Goal: Task Accomplishment & Management: Manage account settings

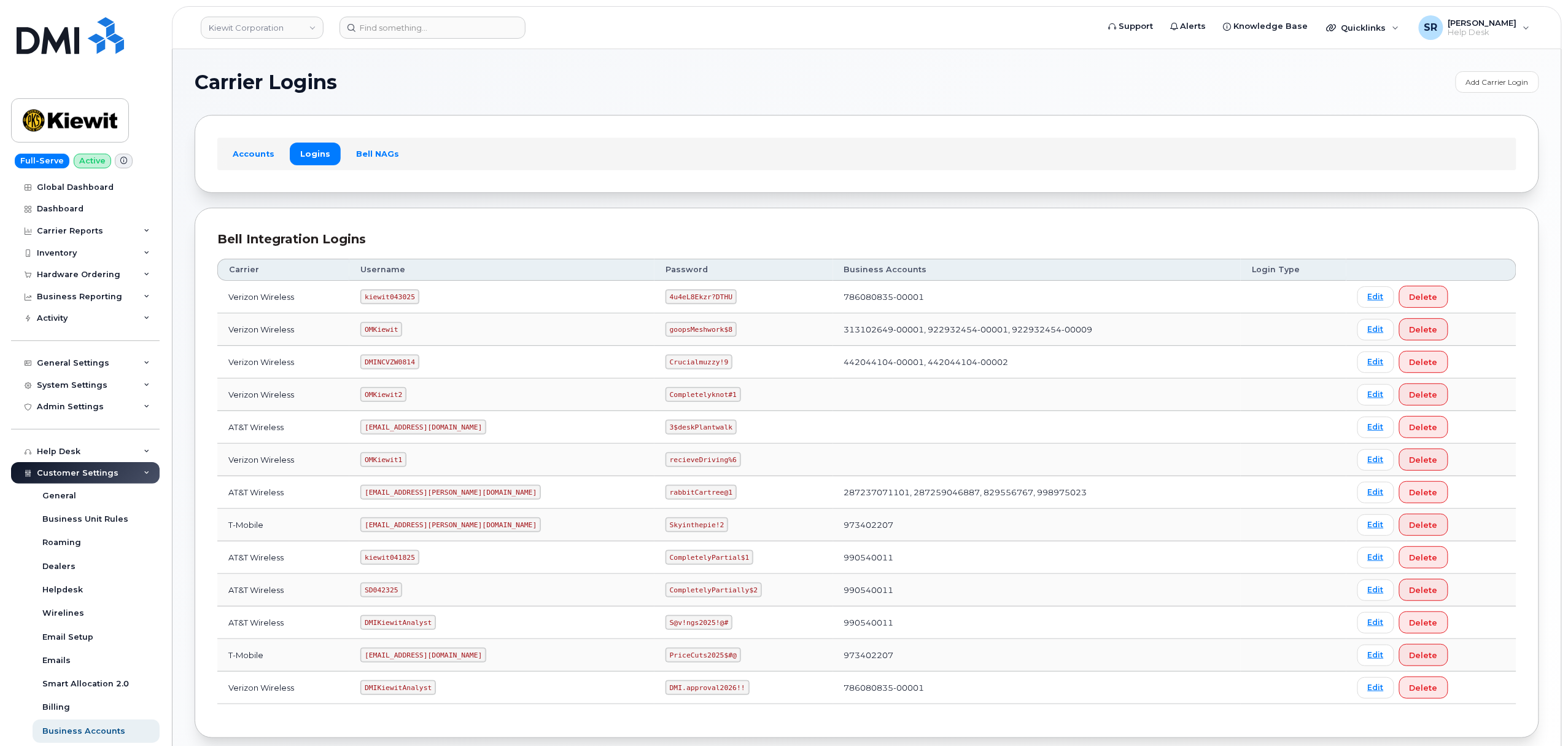
click at [404, 297] on code "kiewit043025" at bounding box center [389, 296] width 59 height 14
copy code "kiewit043025"
click at [666, 302] on code "4u4eL8Ekzr?DTHU" at bounding box center [701, 296] width 71 height 14
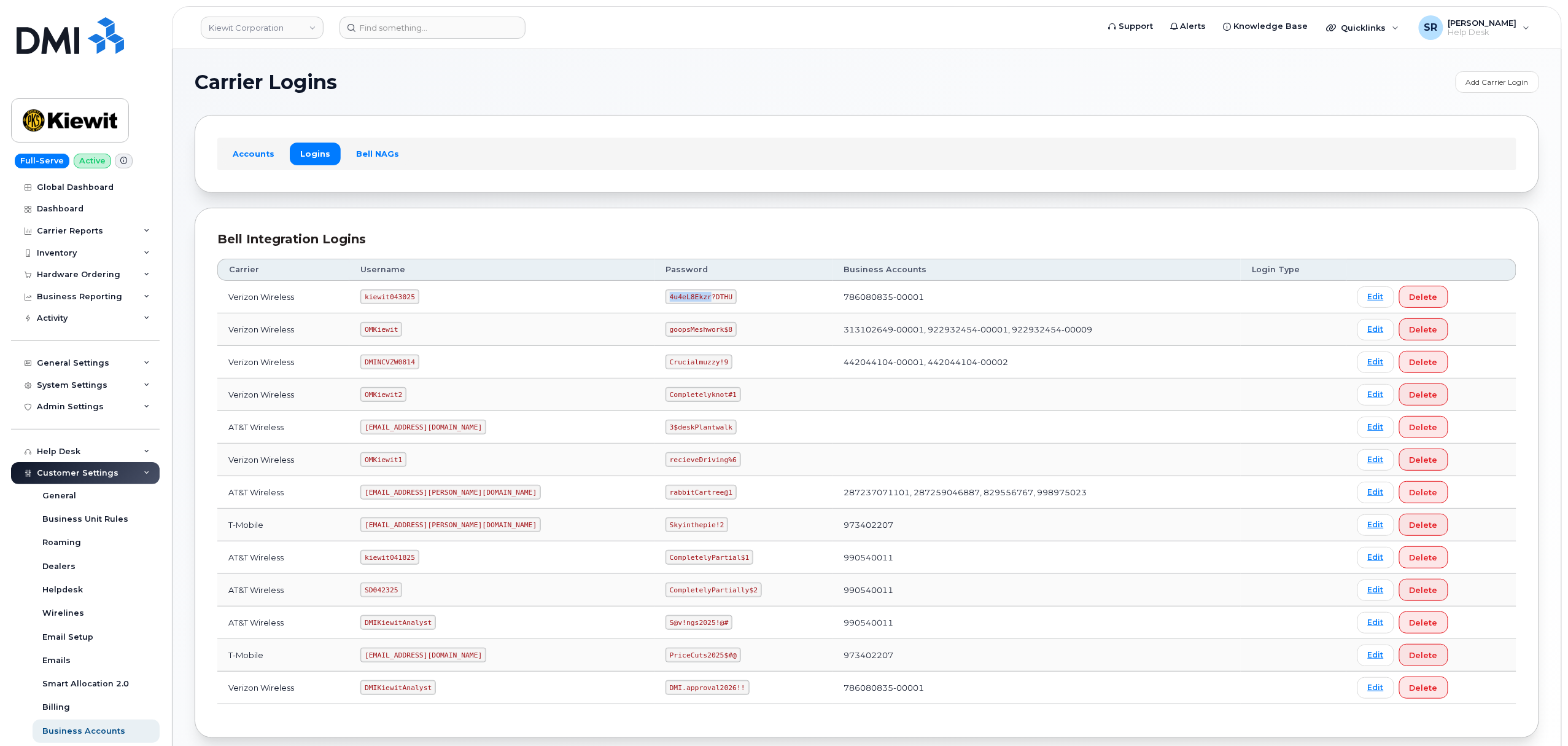
click at [666, 302] on code "4u4eL8Ekzr?DTHU" at bounding box center [701, 296] width 71 height 14
copy code "4u4eL8Ekzr?DTHU"
